Goal: Task Accomplishment & Management: Use online tool/utility

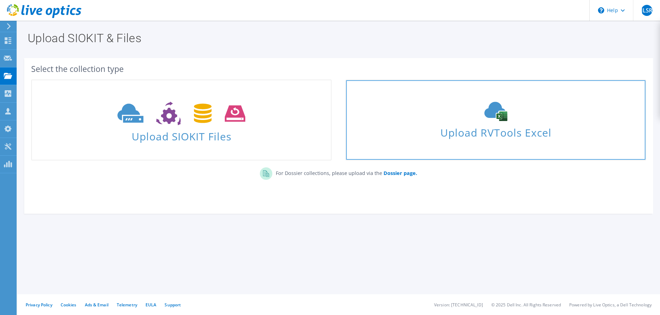
click at [470, 135] on span "Upload RVTools Excel" at bounding box center [495, 131] width 299 height 15
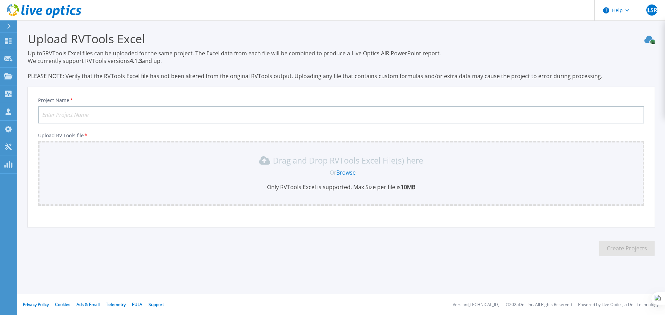
click at [352, 172] on link "Browse" at bounding box center [345, 173] width 19 height 8
click at [342, 172] on link "Browse" at bounding box center [345, 173] width 19 height 8
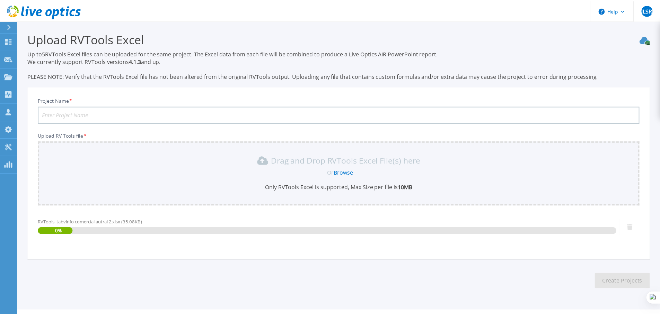
scroll to position [16, 0]
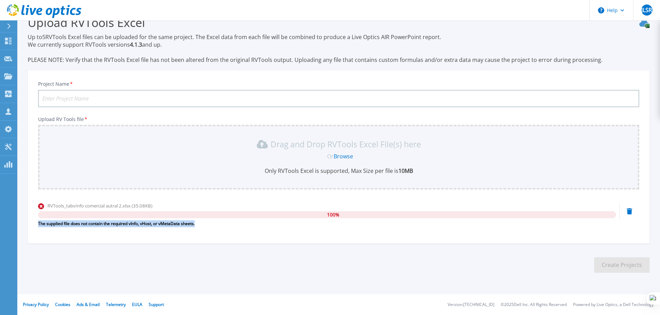
drag, startPoint x: 39, startPoint y: 222, endPoint x: 187, endPoint y: 227, distance: 148.6
click at [207, 230] on div "RVTools_tabvInfo comercial autral 2.xlsx (35.08KB) 100 % The supplied file does…" at bounding box center [327, 217] width 578 height 29
copy div "The supplied file does not contain the required vInfo, vHost, or vMetaData shee…"
